Goal: Information Seeking & Learning: Learn about a topic

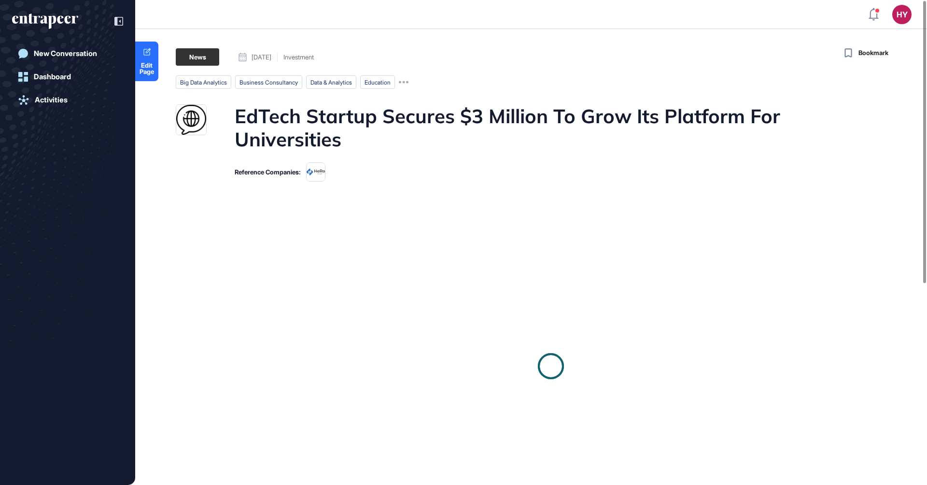
click at [347, 124] on h1 "EdTech Startup Secures $3 Million To Grow Its Platform For Universities" at bounding box center [550, 127] width 630 height 46
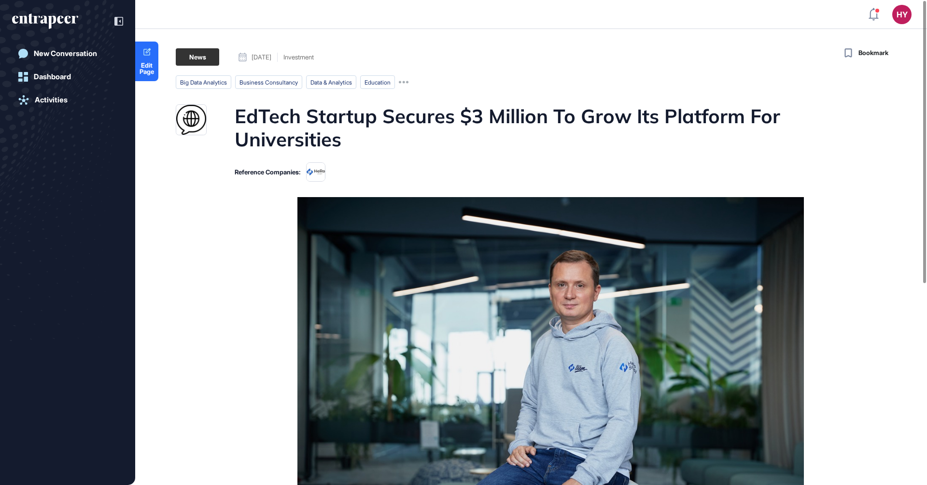
click at [347, 124] on h1 "EdTech Startup Secures $3 Million To Grow Its Platform For Universities" at bounding box center [550, 127] width 630 height 46
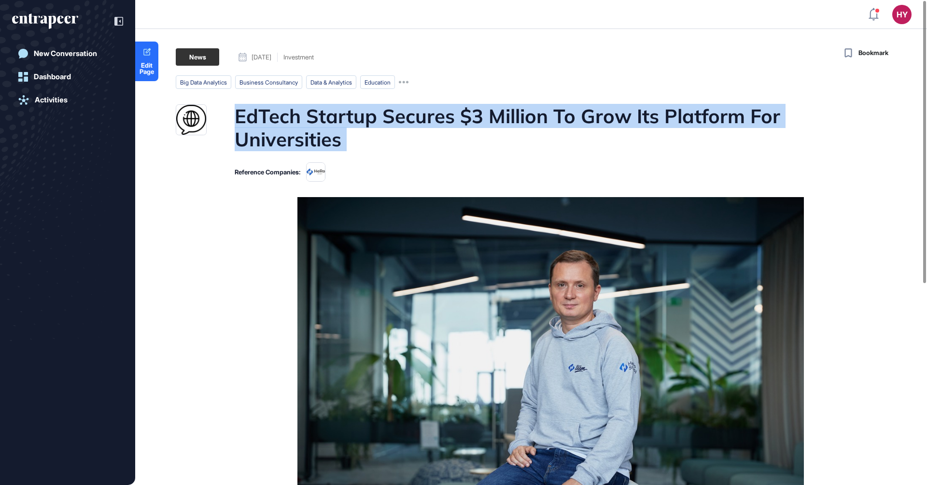
copy h1 "EdTech Startup Secures $3 Million To Grow Its Platform For Universities"
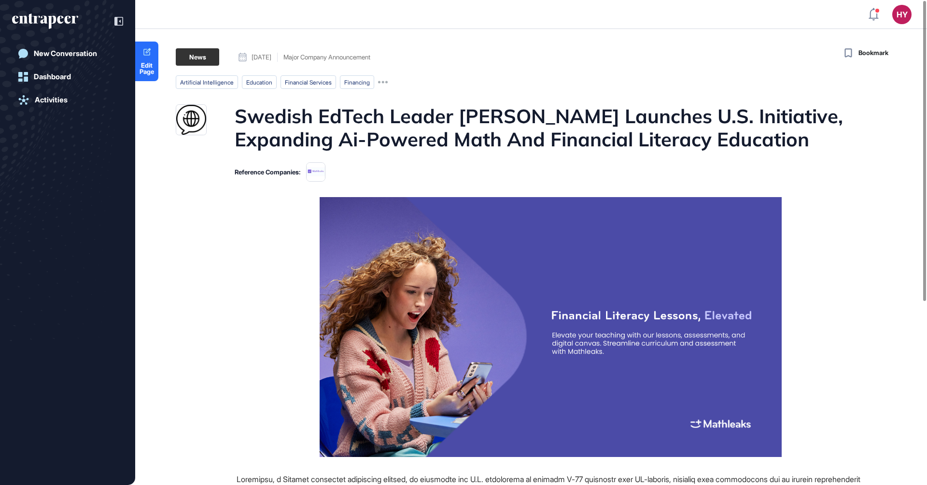
click at [442, 114] on h1 "Swedish EdTech Leader Mathleaks Launches U.S. Initiative, Expanding Ai-Powered …" at bounding box center [550, 127] width 630 height 46
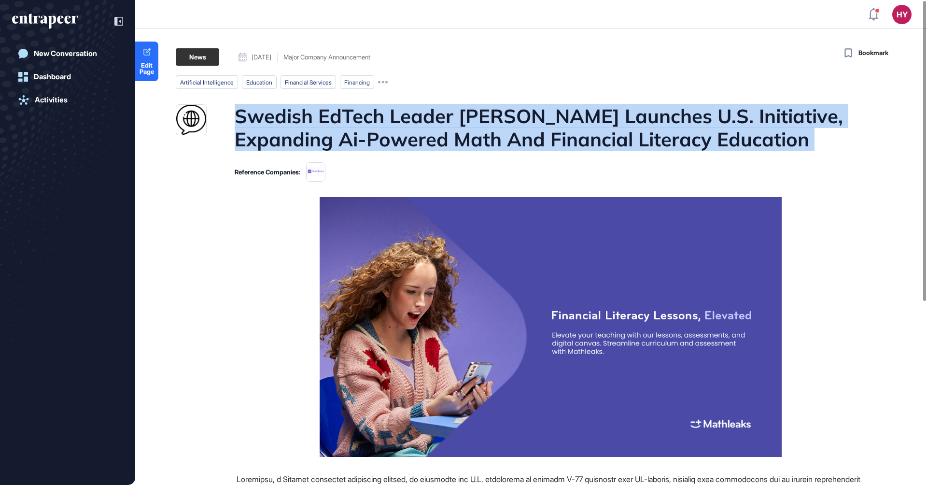
copy h1 "Swedish EdTech Leader Mathleaks Launches U.S. Initiative, Expanding Ai-Powered …"
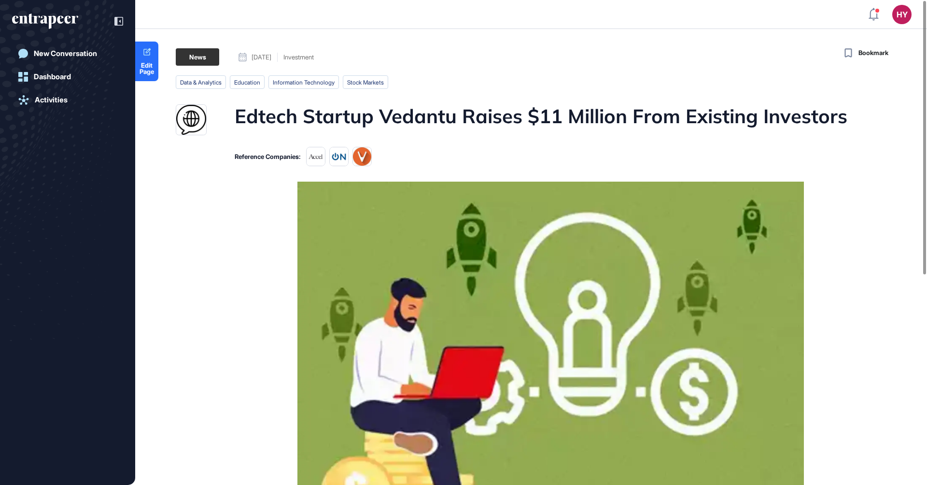
click at [374, 113] on h1 "Edtech Startup Vedantu Raises $11 Million From Existing Investors" at bounding box center [541, 119] width 613 height 31
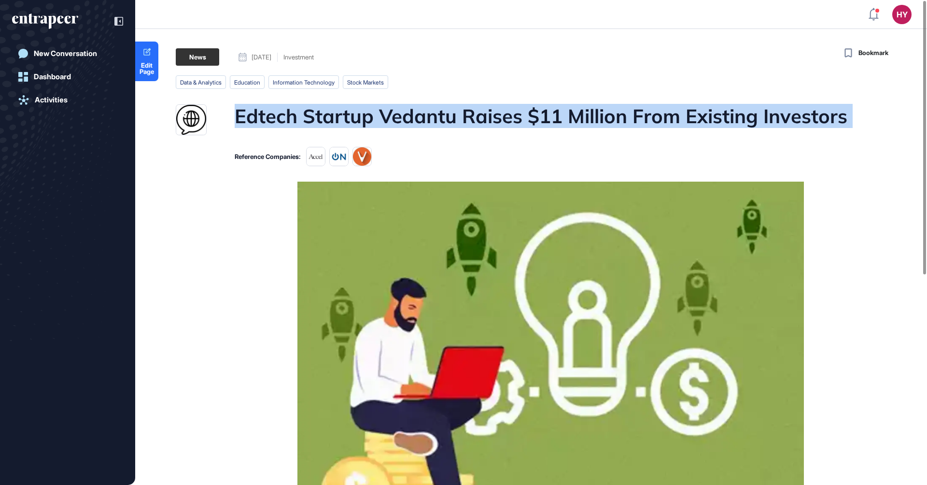
copy h1 "Edtech Startup Vedantu Raises $11 Million From Existing Investors"
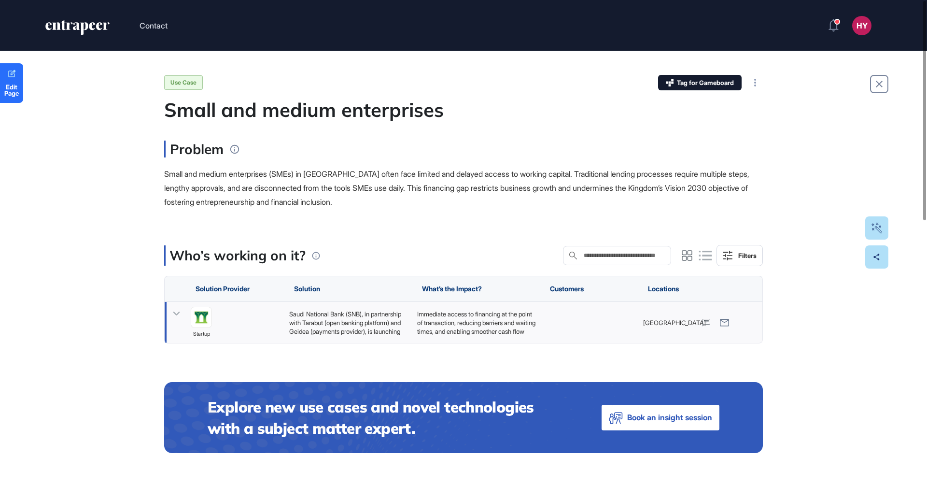
click at [307, 327] on div "Saudi National Bank (SNB), in partnership with Tarabut (open banking platform) …" at bounding box center [348, 322] width 118 height 26
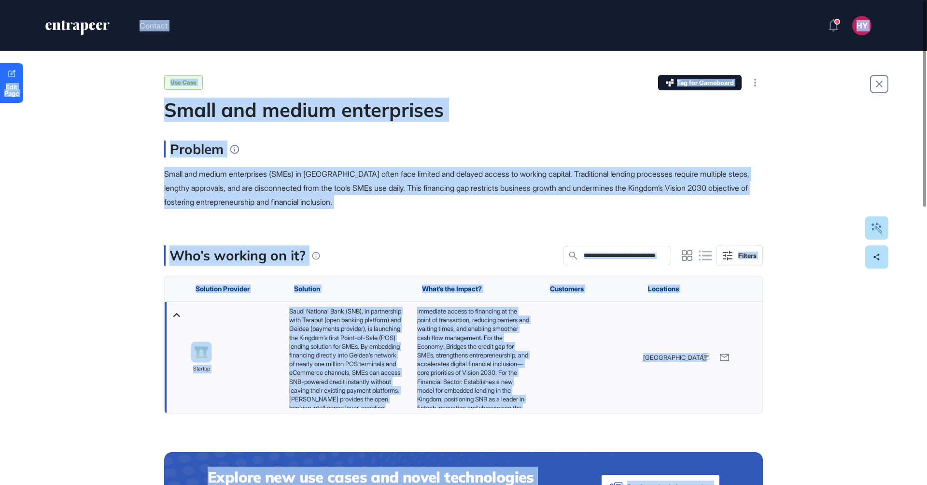
copy body "Contact HY Admin Dashboard Dashboard Profile My Content Request More Data Edit …"
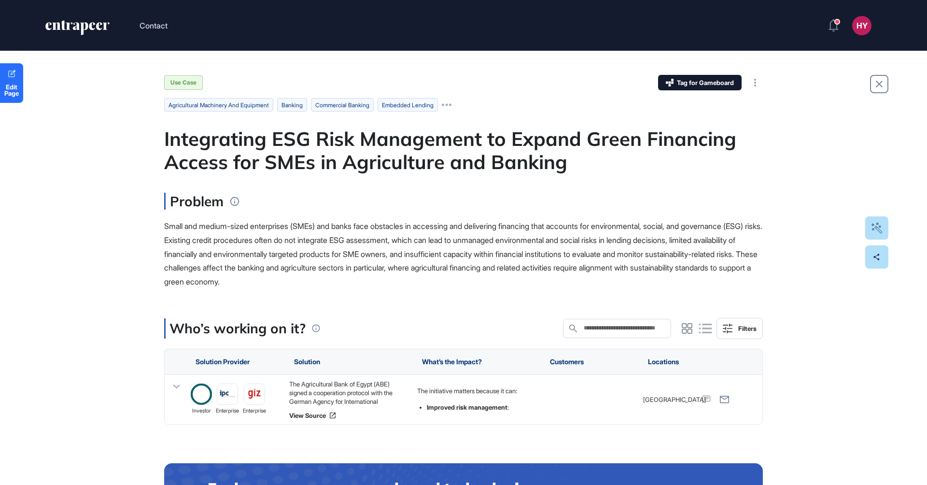
scroll to position [0, 0]
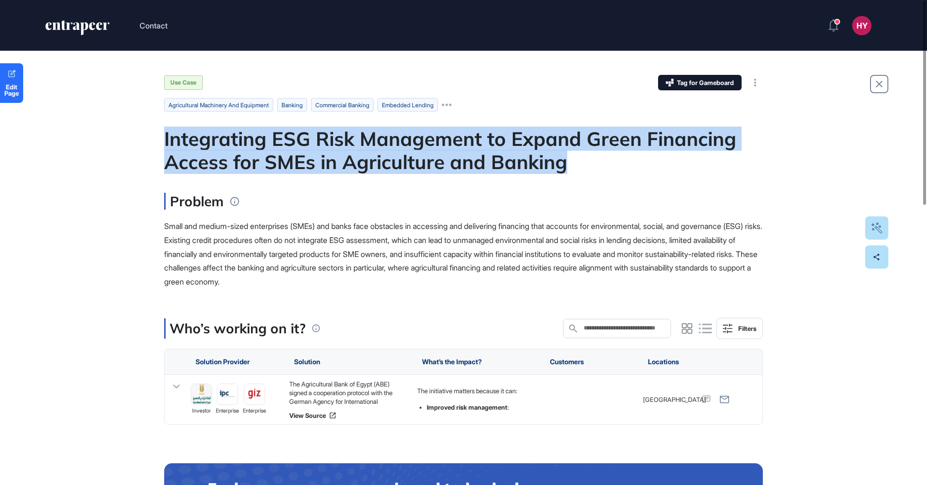
drag, startPoint x: 570, startPoint y: 158, endPoint x: 156, endPoint y: 144, distance: 414.5
copy div "Integrating ESG Risk Management to Expand Green Financing Access for SMEs in Ag…"
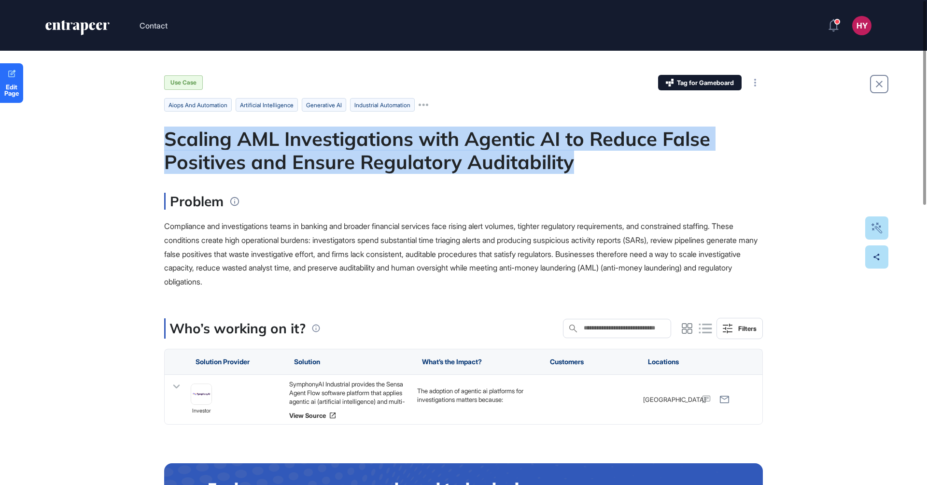
drag, startPoint x: 578, startPoint y: 162, endPoint x: 158, endPoint y: 137, distance: 420.8
copy div "Scaling AML Investigations with Agentic AI to Reduce False Positives and Ensure…"
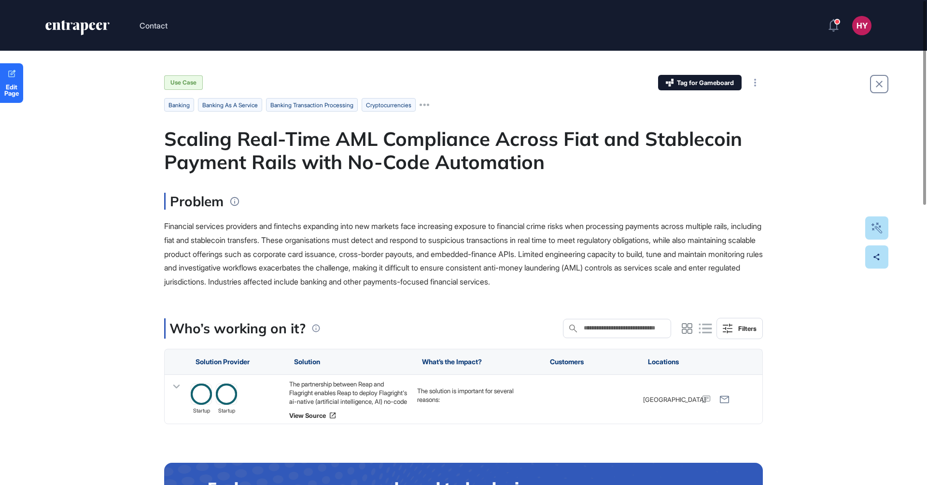
scroll to position [0, 0]
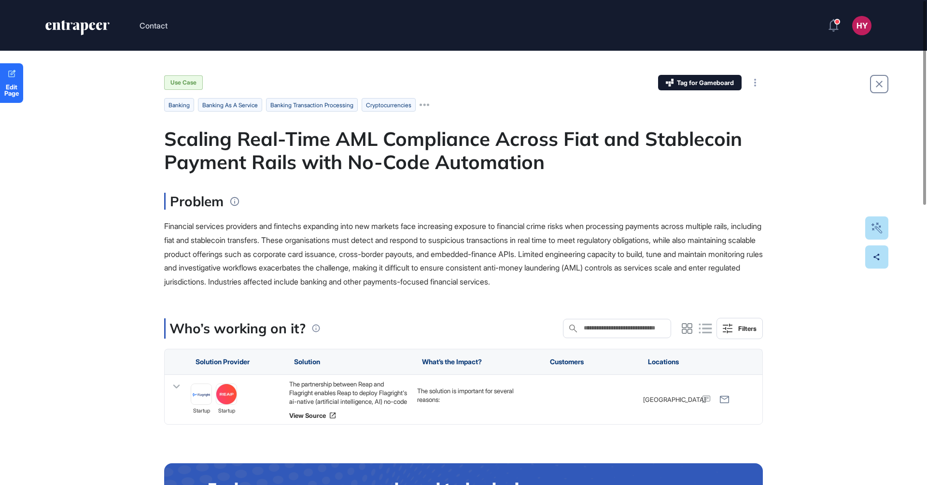
click at [324, 141] on div "Scaling Real-Time AML Compliance Across Fiat and Stablecoin Payment Rails with …" at bounding box center [463, 150] width 599 height 46
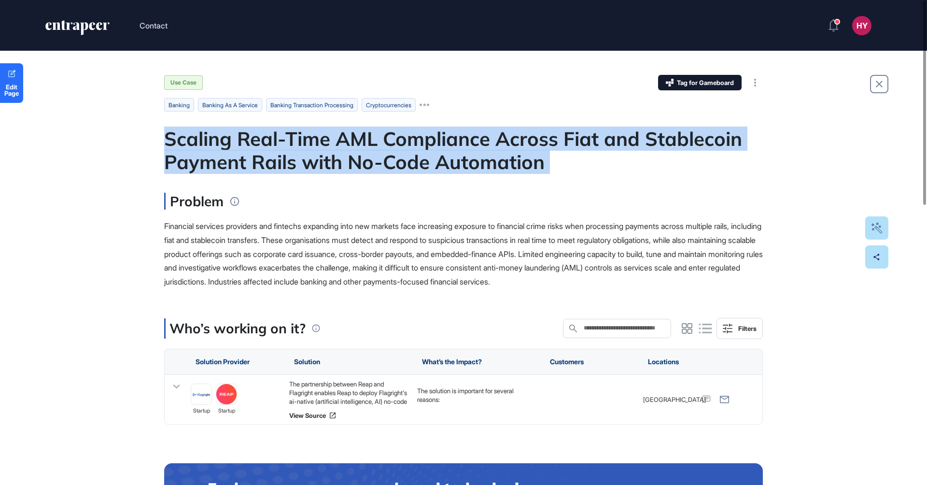
copy div "Scaling Real-Time AML Compliance Across Fiat and Stablecoin Payment Rails with …"
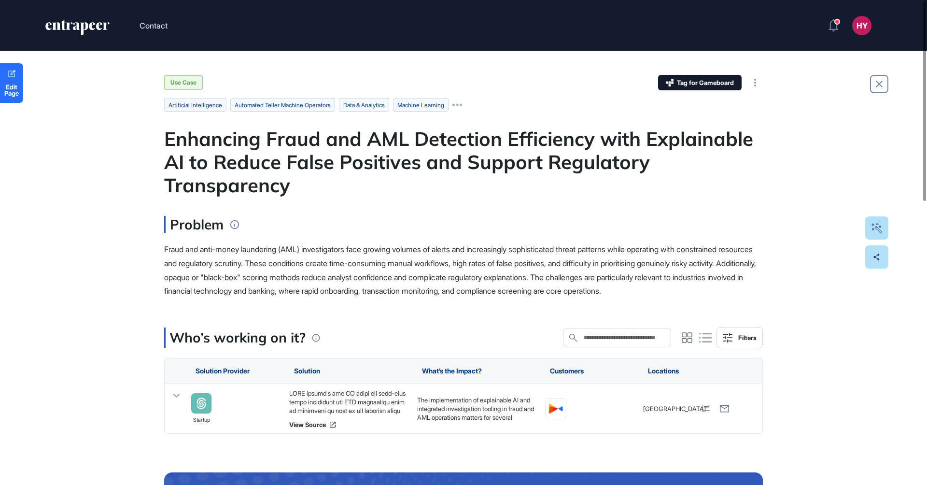
click at [337, 153] on div "Enhancing Fraud and AML Detection Efficiency with Explainable AI to Reduce Fals…" at bounding box center [463, 162] width 599 height 70
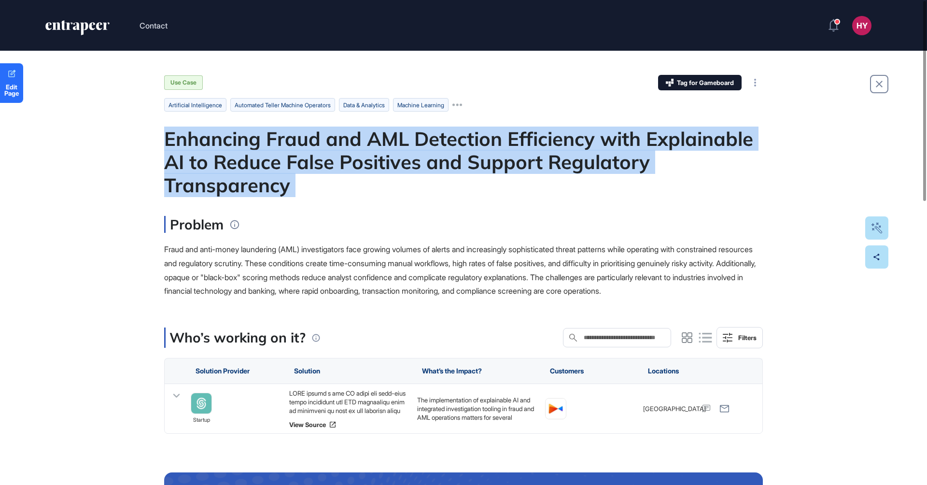
copy div "Enhancing Fraud and AML Detection Efficiency with Explainable AI to Reduce Fals…"
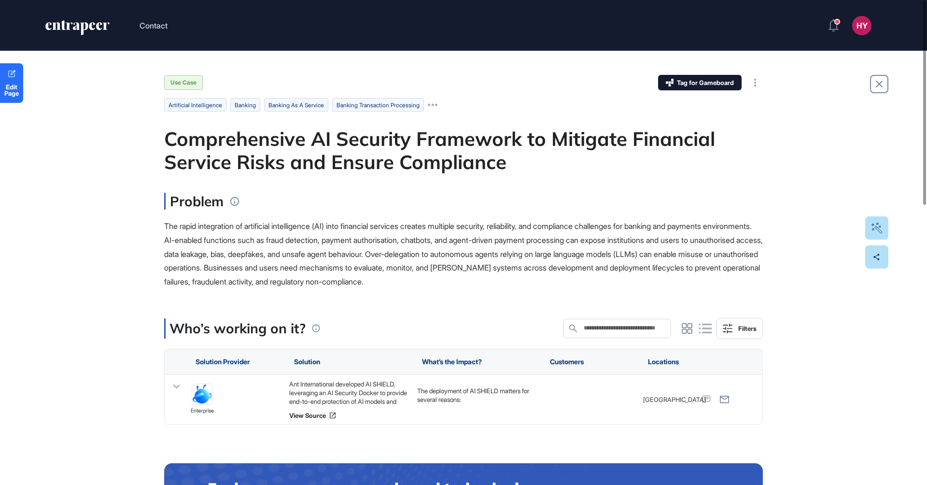
click at [400, 143] on div "Comprehensive AI Security Framework to Mitigate Financial Service Risks and Ens…" at bounding box center [463, 150] width 599 height 46
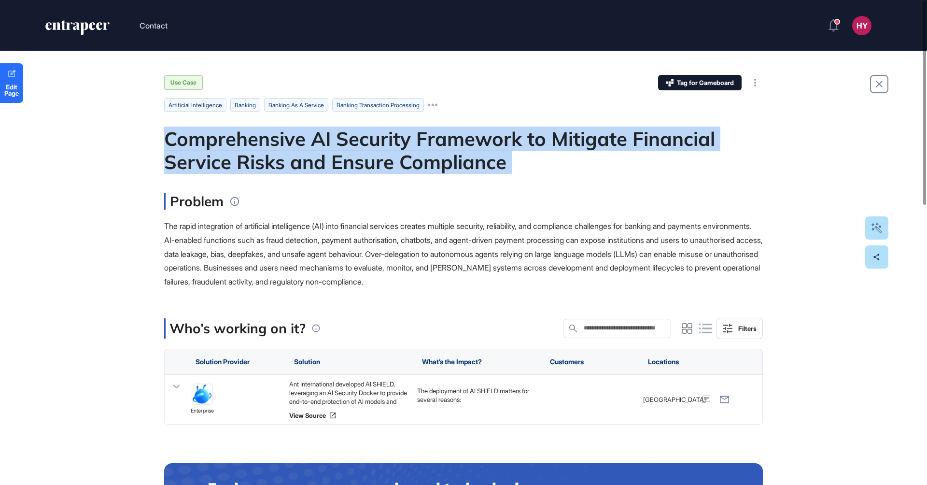
click at [400, 143] on div "Comprehensive AI Security Framework to Mitigate Financial Service Risks and Ens…" at bounding box center [463, 150] width 599 height 46
copy div "Comprehensive AI Security Framework to Mitigate Financial Service Risks and Ens…"
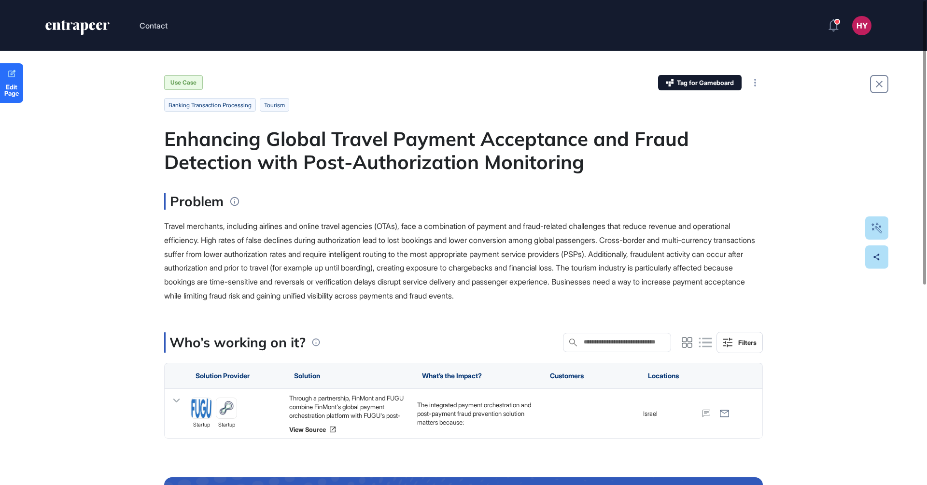
click at [373, 140] on div "Enhancing Global Travel Payment Acceptance and Fraud Detection with Post-Author…" at bounding box center [463, 150] width 599 height 46
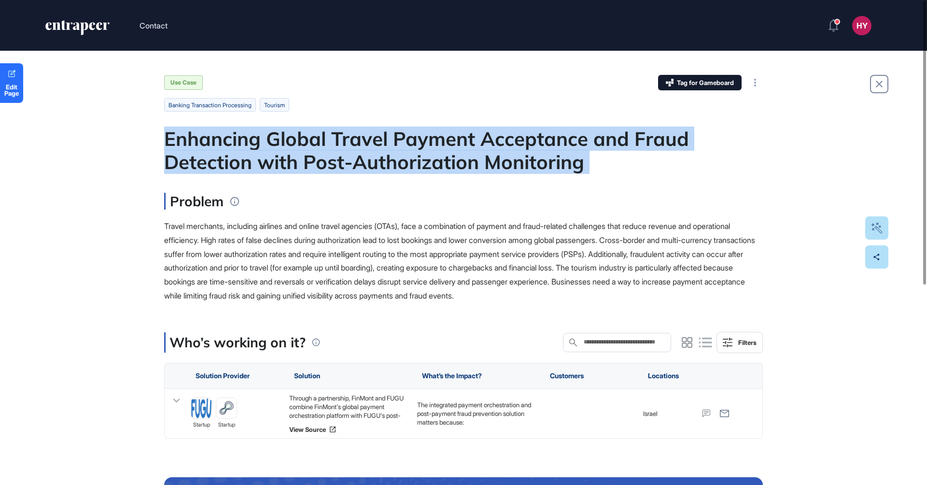
click at [373, 140] on div "Enhancing Global Travel Payment Acceptance and Fraud Detection with Post-Author…" at bounding box center [463, 150] width 599 height 46
copy div "Enhancing Global Travel Payment Acceptance and Fraud Detection with Post-Author…"
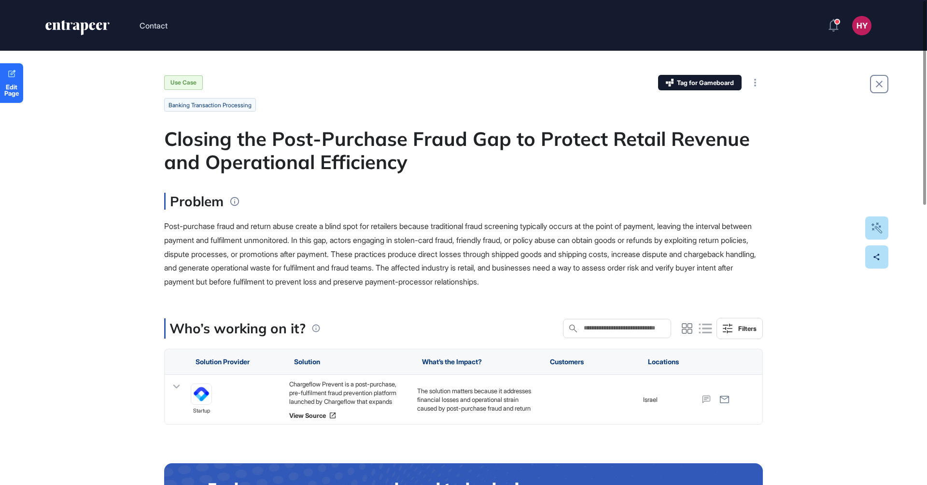
click at [323, 141] on div "Closing the Post-Purchase Fraud Gap to Protect Retail Revenue and Operational E…" at bounding box center [463, 150] width 599 height 46
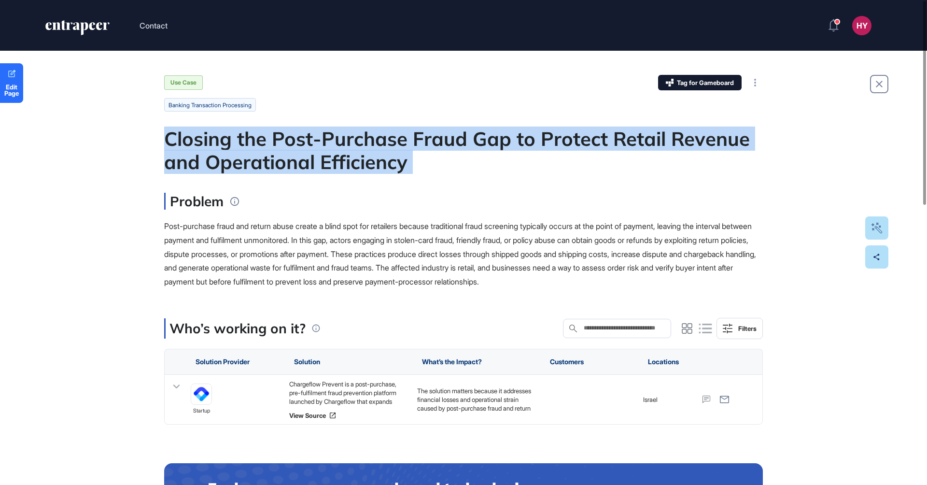
click at [323, 141] on div "Closing the Post-Purchase Fraud Gap to Protect Retail Revenue and Operational E…" at bounding box center [463, 150] width 599 height 46
copy div "Closing the Post-Purchase Fraud Gap to Protect Retail Revenue and Operational E…"
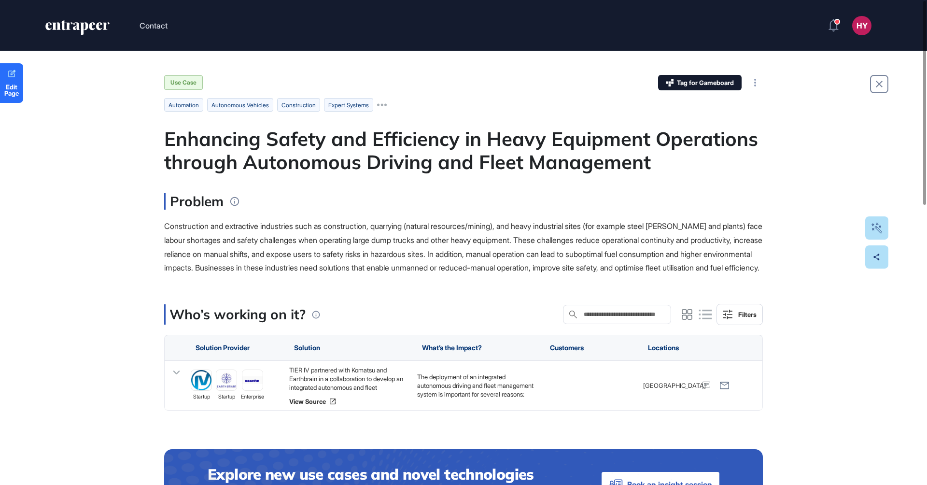
click at [329, 135] on div "Enhancing Safety and Efficiency in Heavy Equipment Operations through Autonomou…" at bounding box center [463, 150] width 599 height 46
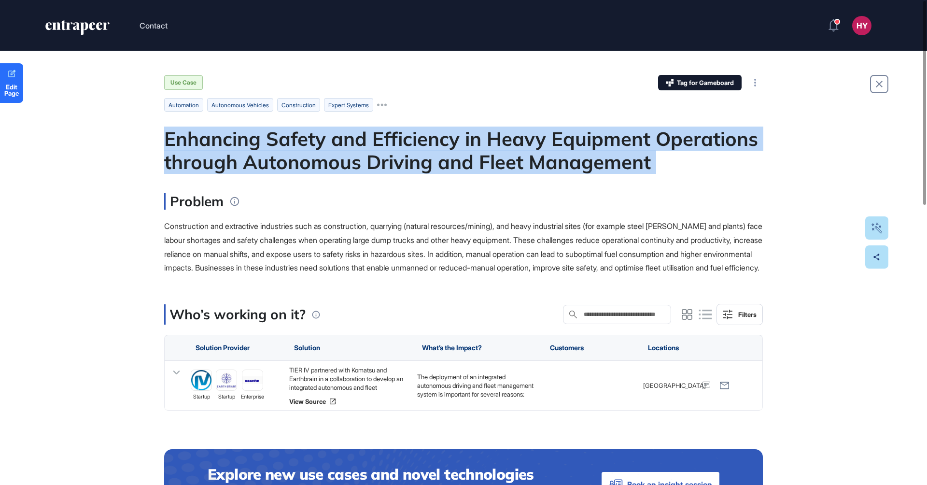
click at [329, 135] on div "Enhancing Safety and Efficiency in Heavy Equipment Operations through Autonomou…" at bounding box center [463, 150] width 599 height 46
copy div "Enhancing Safety and Efficiency in Heavy Equipment Operations through Autonomou…"
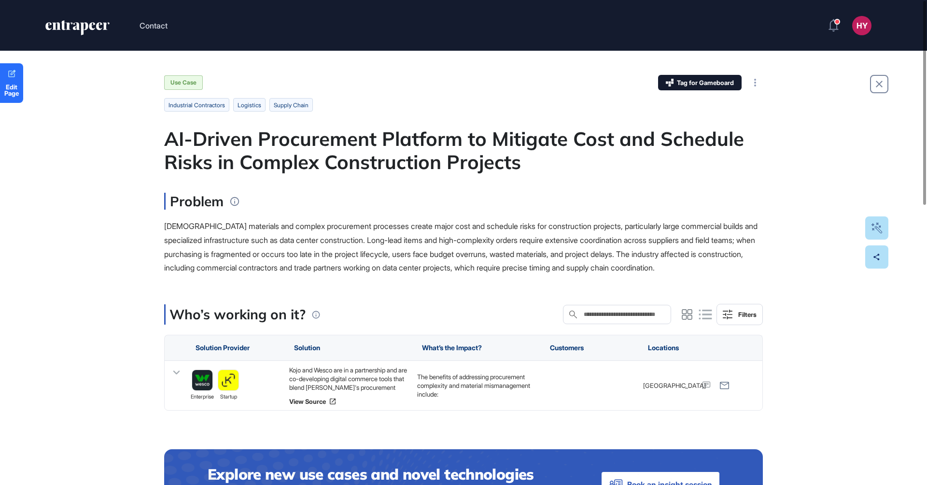
click at [420, 135] on div "AI-Driven Procurement Platform to Mitigate Cost and Schedule Risks in Complex C…" at bounding box center [463, 150] width 599 height 46
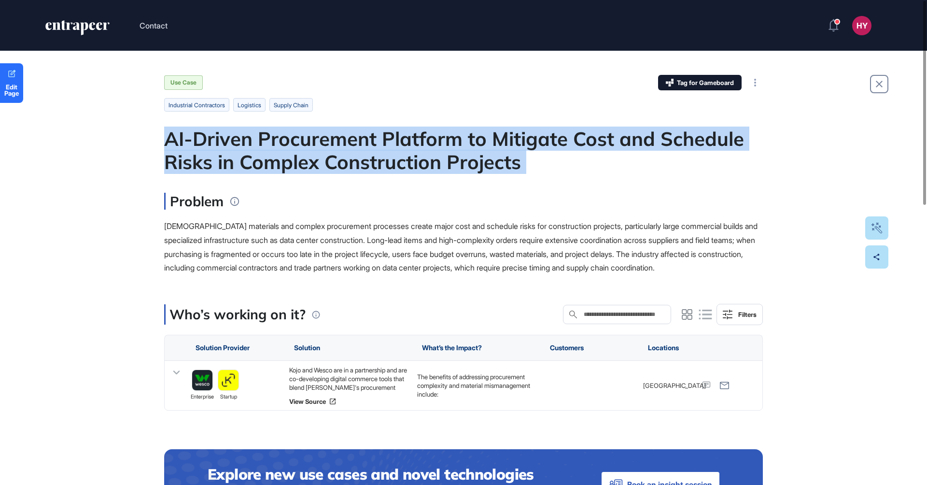
click at [420, 135] on div "AI-Driven Procurement Platform to Mitigate Cost and Schedule Risks in Complex C…" at bounding box center [463, 150] width 599 height 46
copy div "AI-Driven Procurement Platform to Mitigate Cost and Schedule Risks in Complex C…"
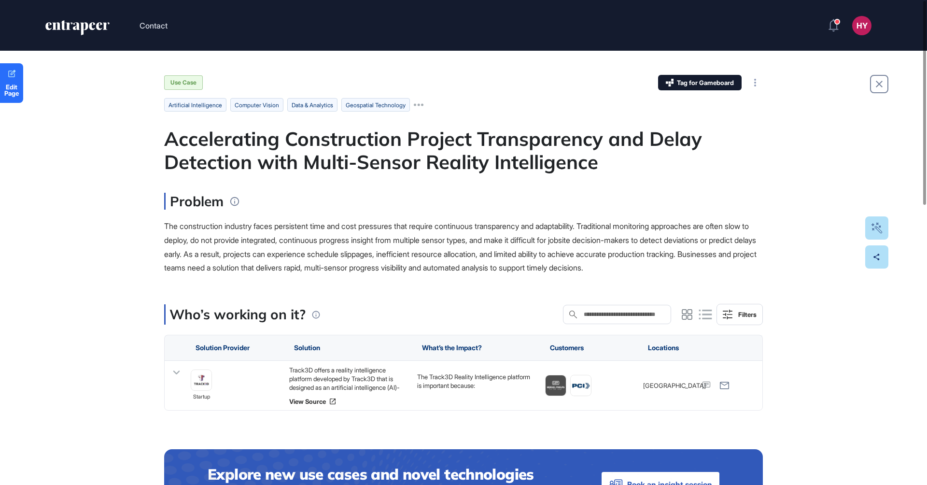
click at [463, 155] on div "Accelerating Construction Project Transparency and Delay Detection with Multi-S…" at bounding box center [463, 150] width 599 height 46
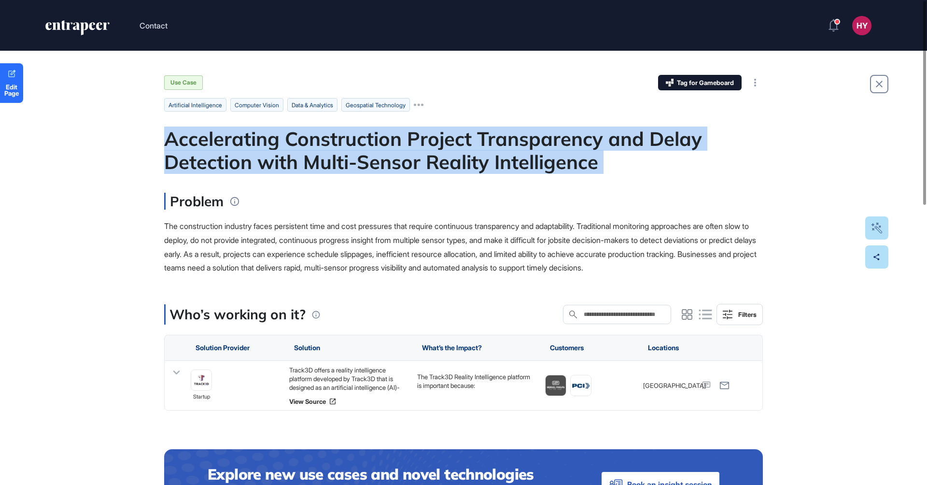
click at [463, 155] on div "Accelerating Construction Project Transparency and Delay Detection with Multi-S…" at bounding box center [463, 150] width 599 height 46
copy div "Accelerating Construction Project Transparency and Delay Detection with Multi-S…"
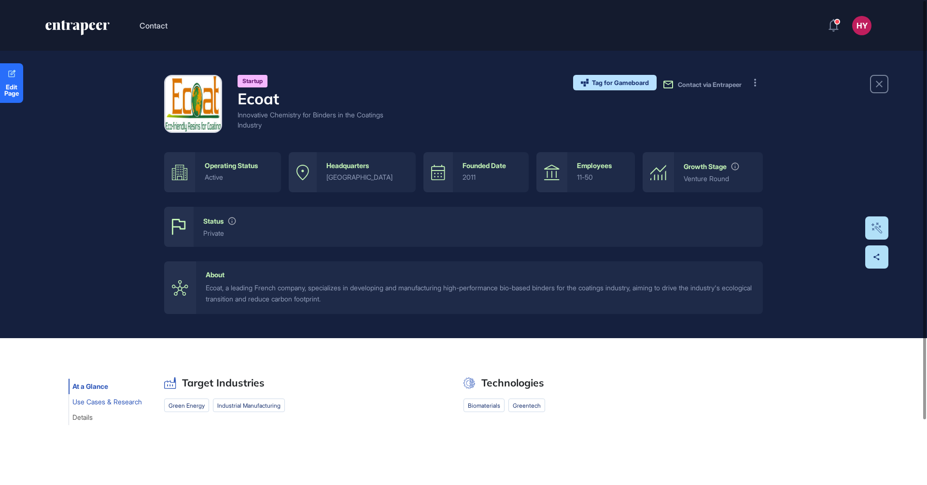
click at [97, 402] on span "Use Cases & Research" at bounding box center [107, 402] width 70 height 8
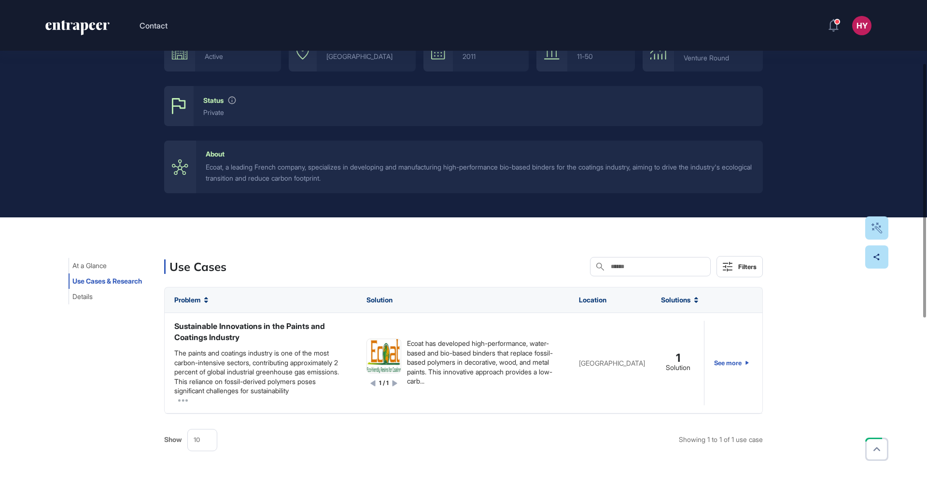
scroll to position [79, 0]
